Goal: Task Accomplishment & Management: Manage account settings

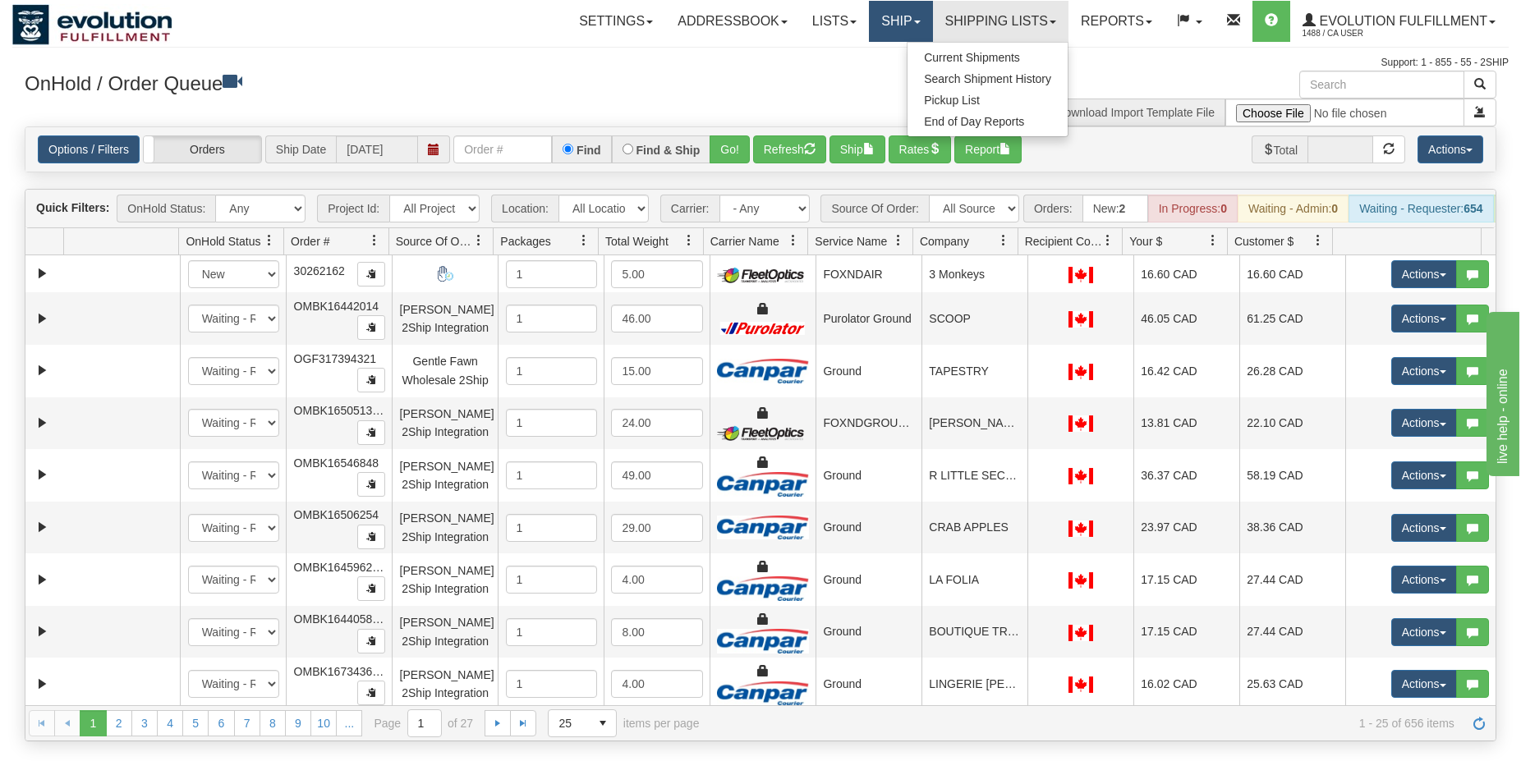
click at [869, 13] on link "Ship" at bounding box center [900, 21] width 63 height 41
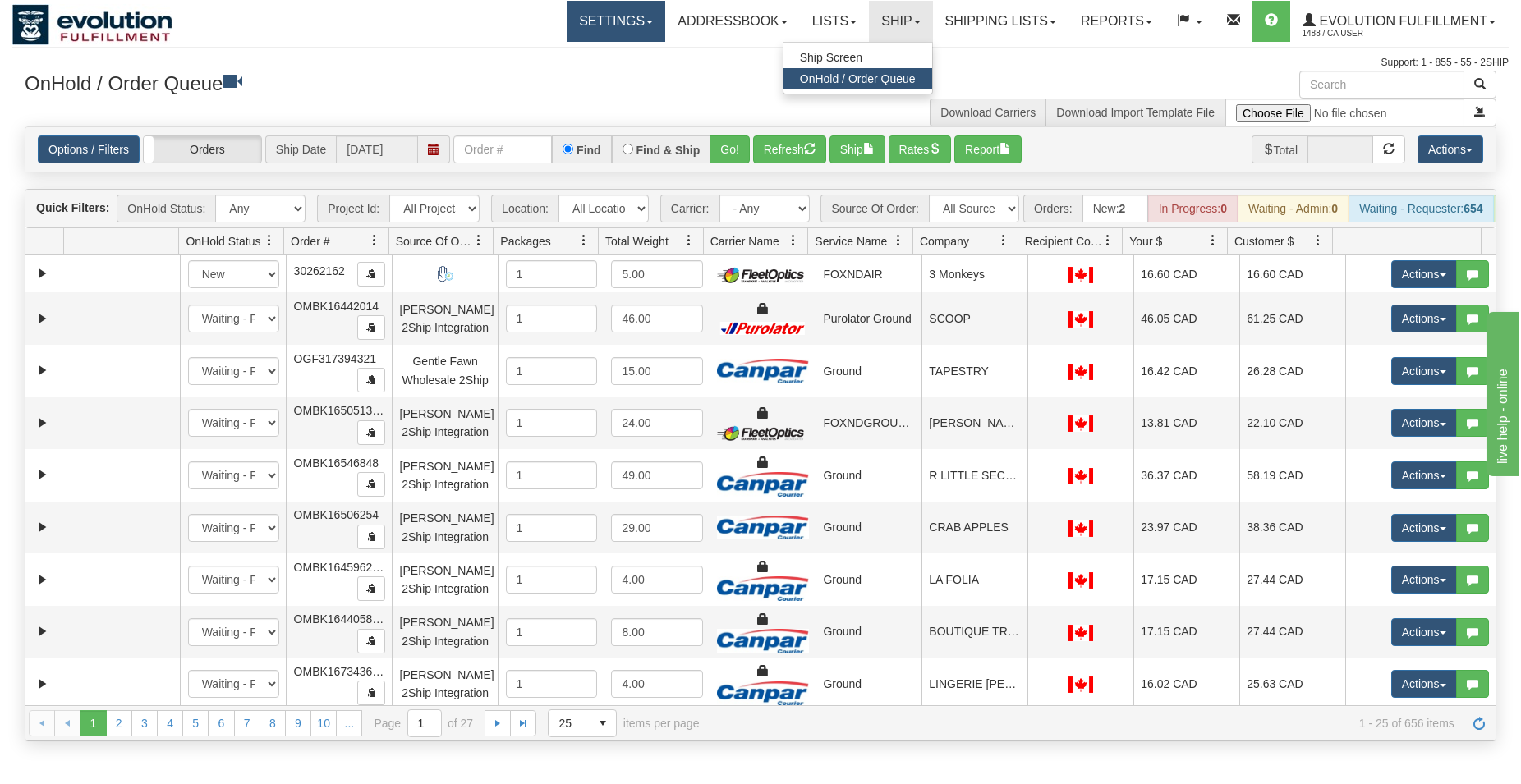
click at [613, 12] on link "Settings" at bounding box center [615, 21] width 98 height 41
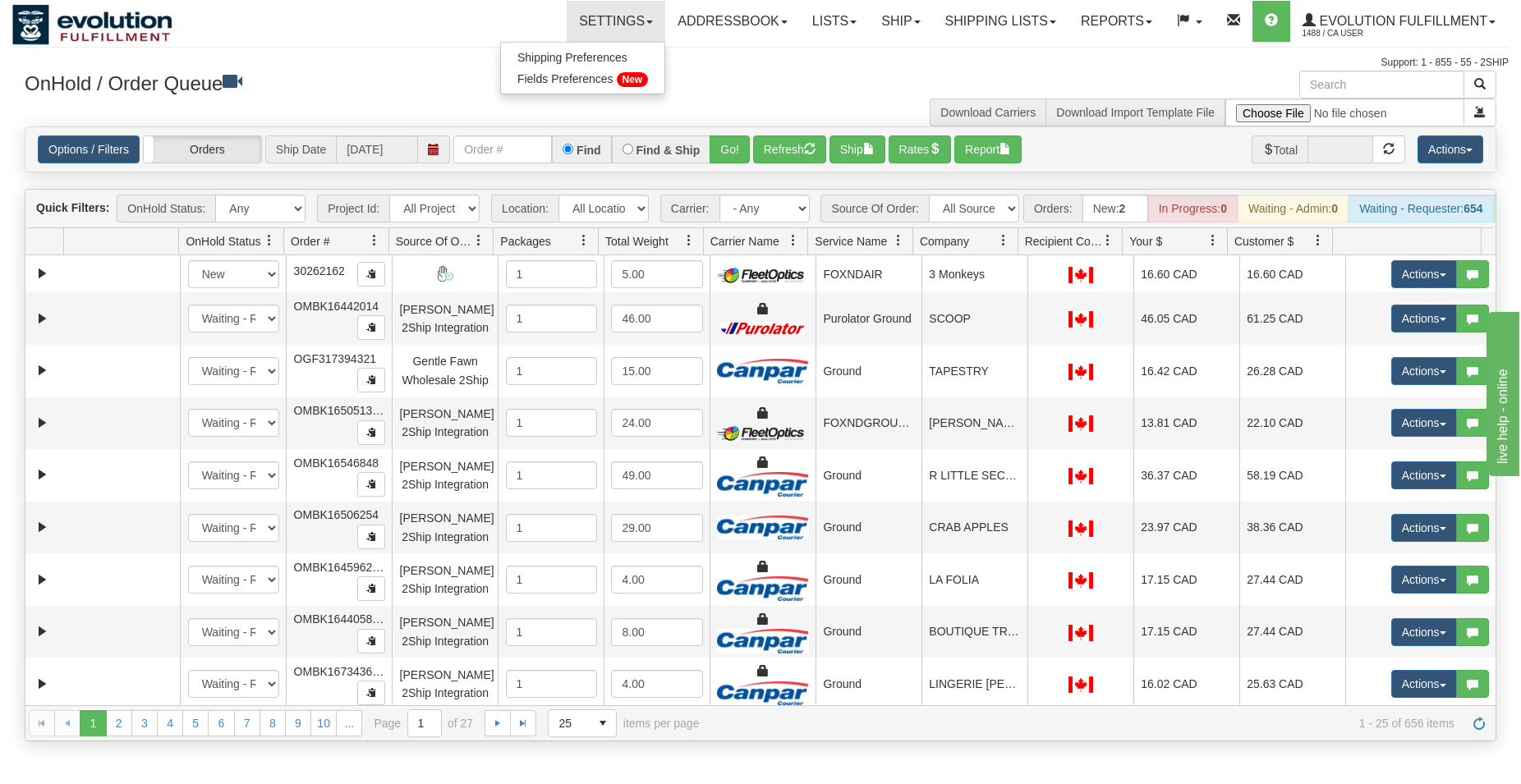
click at [1422, 44] on div "Toggle navigation Settings Shipping Preferences Fields Preferences New Recipien…" at bounding box center [760, 35] width 1496 height 71
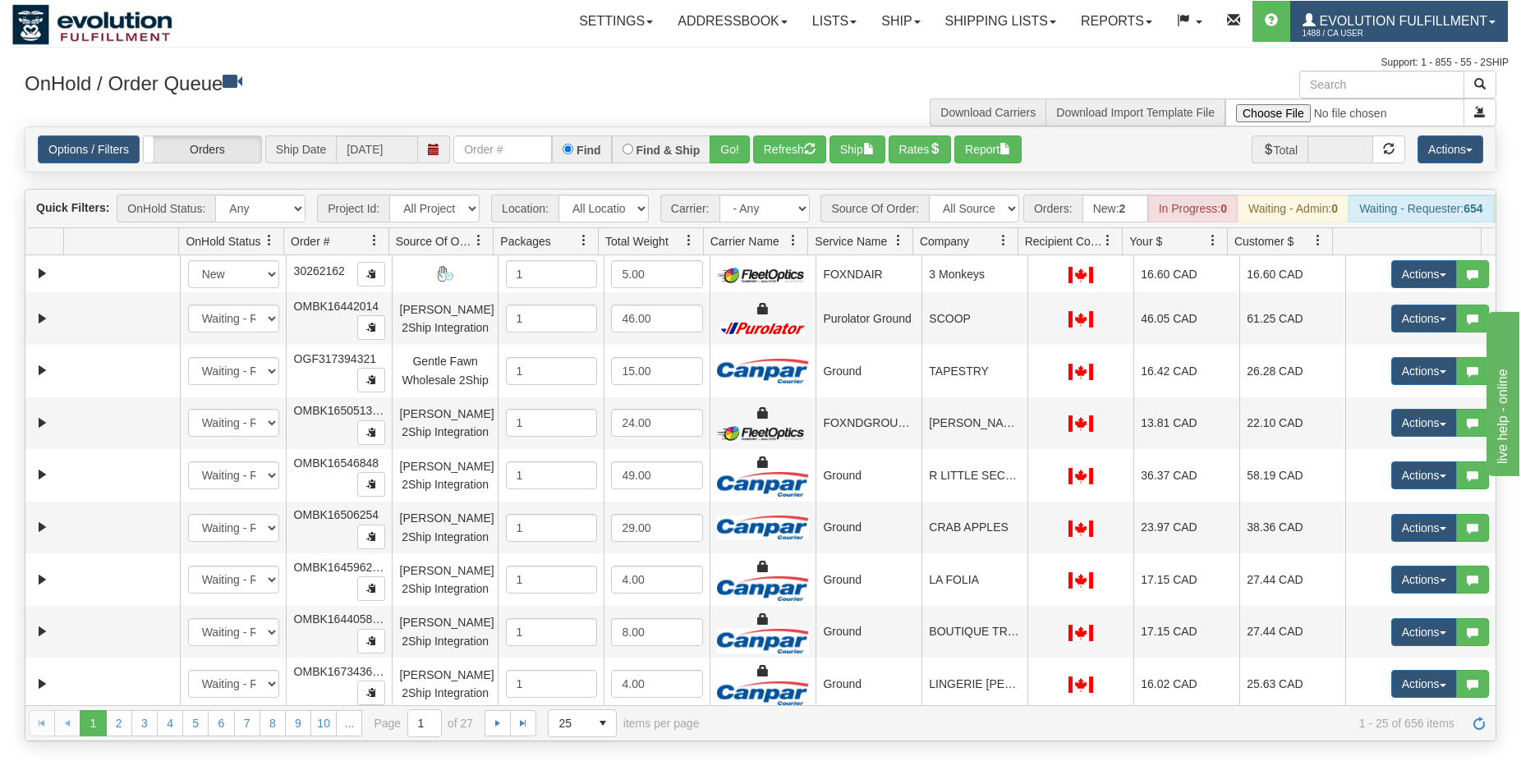
click at [1417, 26] on span "1488 / CA User" at bounding box center [1364, 34] width 124 height 17
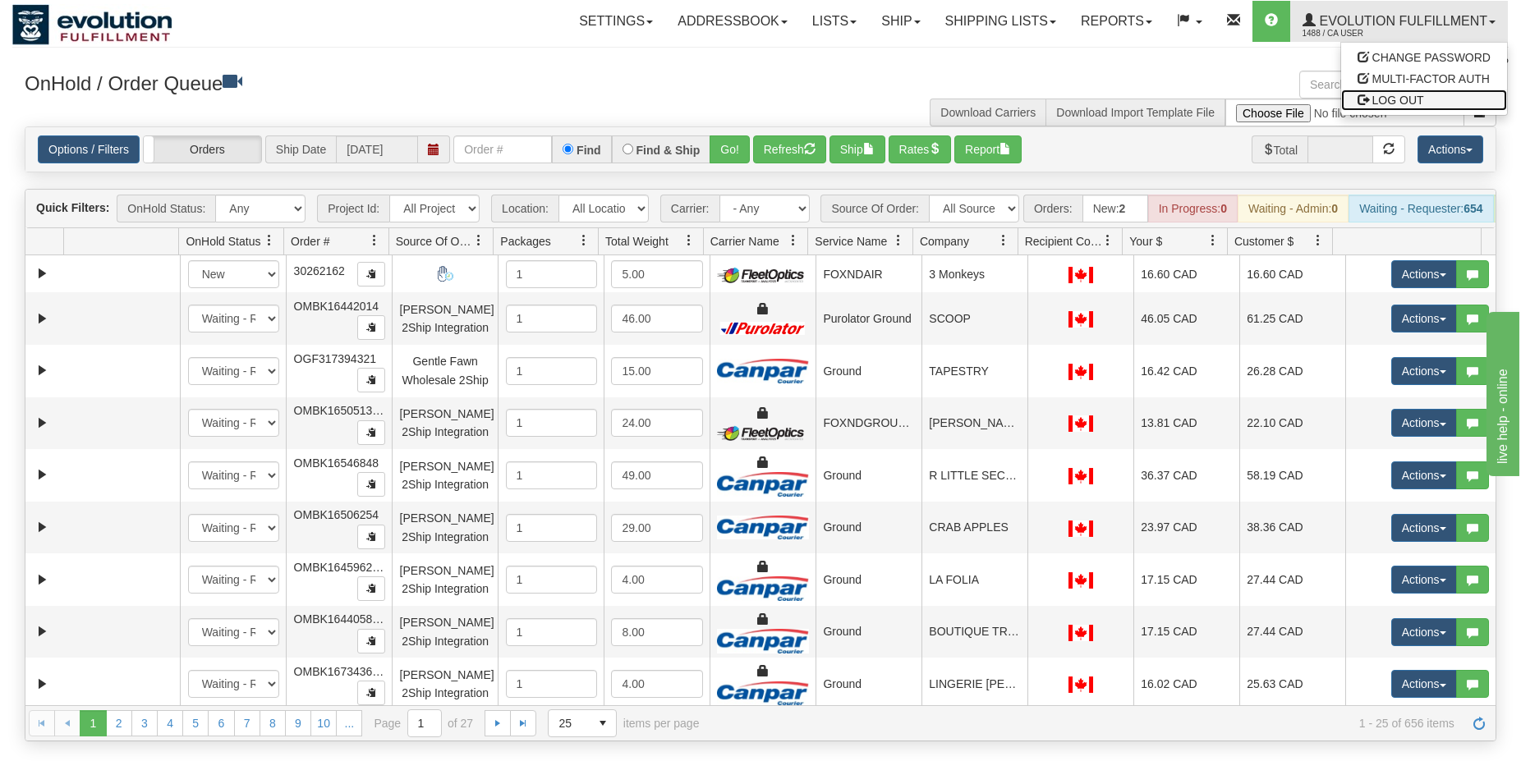
click at [1386, 91] on link "LOG OUT" at bounding box center [1424, 100] width 166 height 21
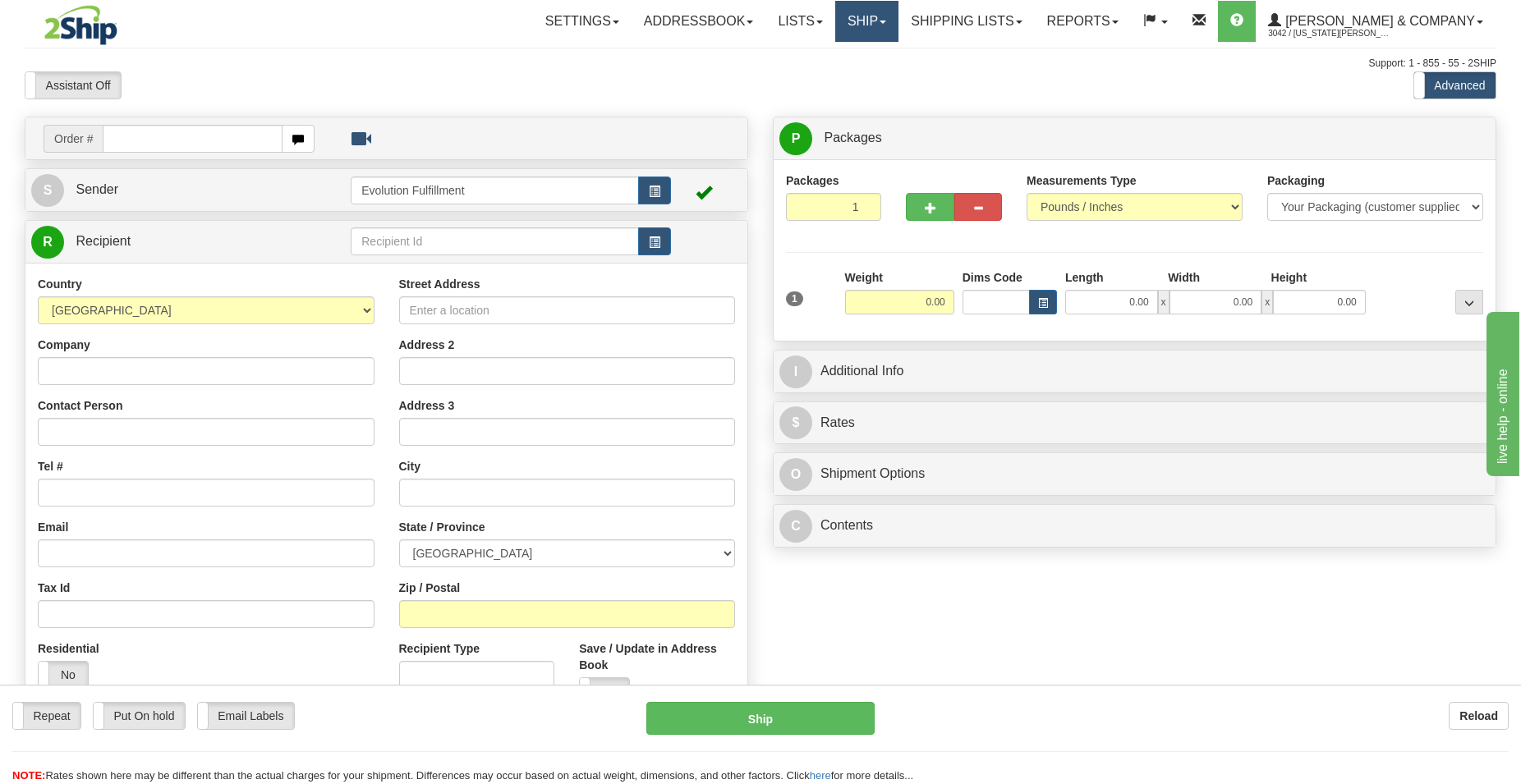
click at [898, 29] on link "Ship" at bounding box center [866, 21] width 63 height 41
